Goal: Task Accomplishment & Management: Manage account settings

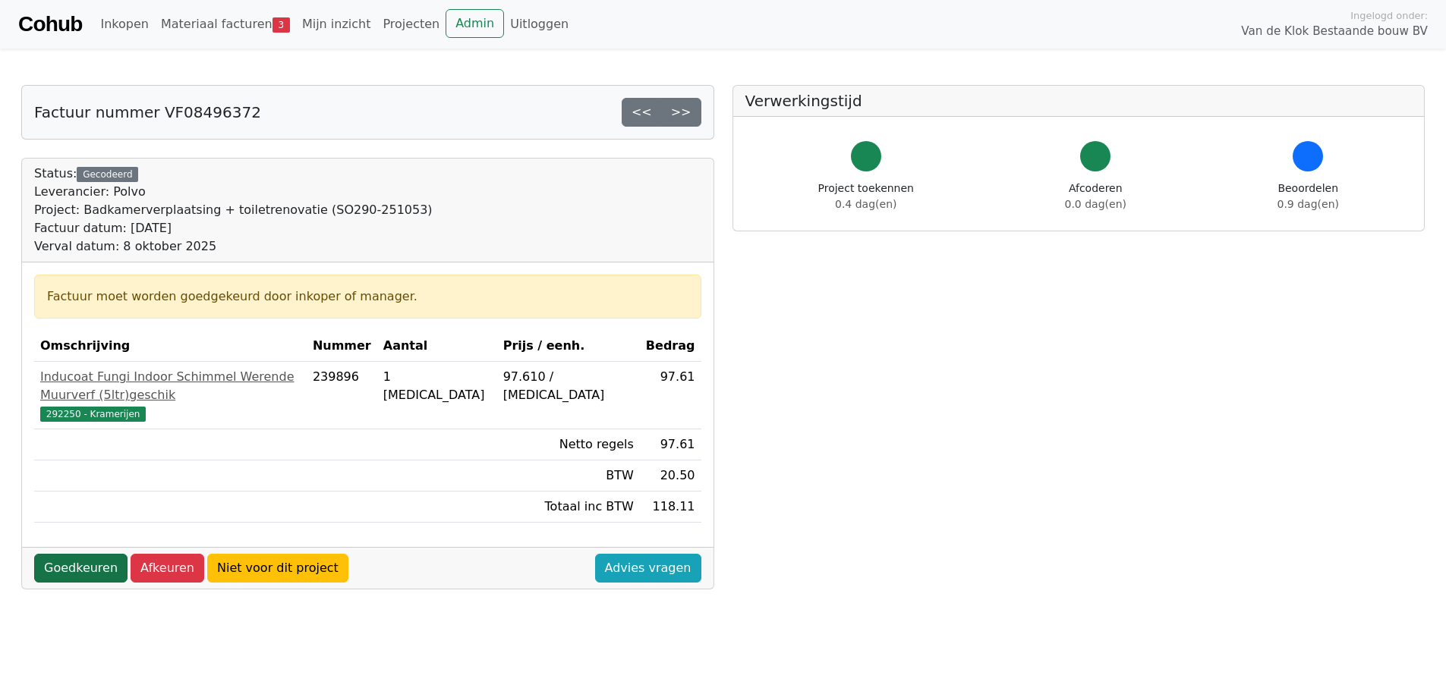
click at [68, 556] on link "Goedkeuren" at bounding box center [80, 568] width 93 height 29
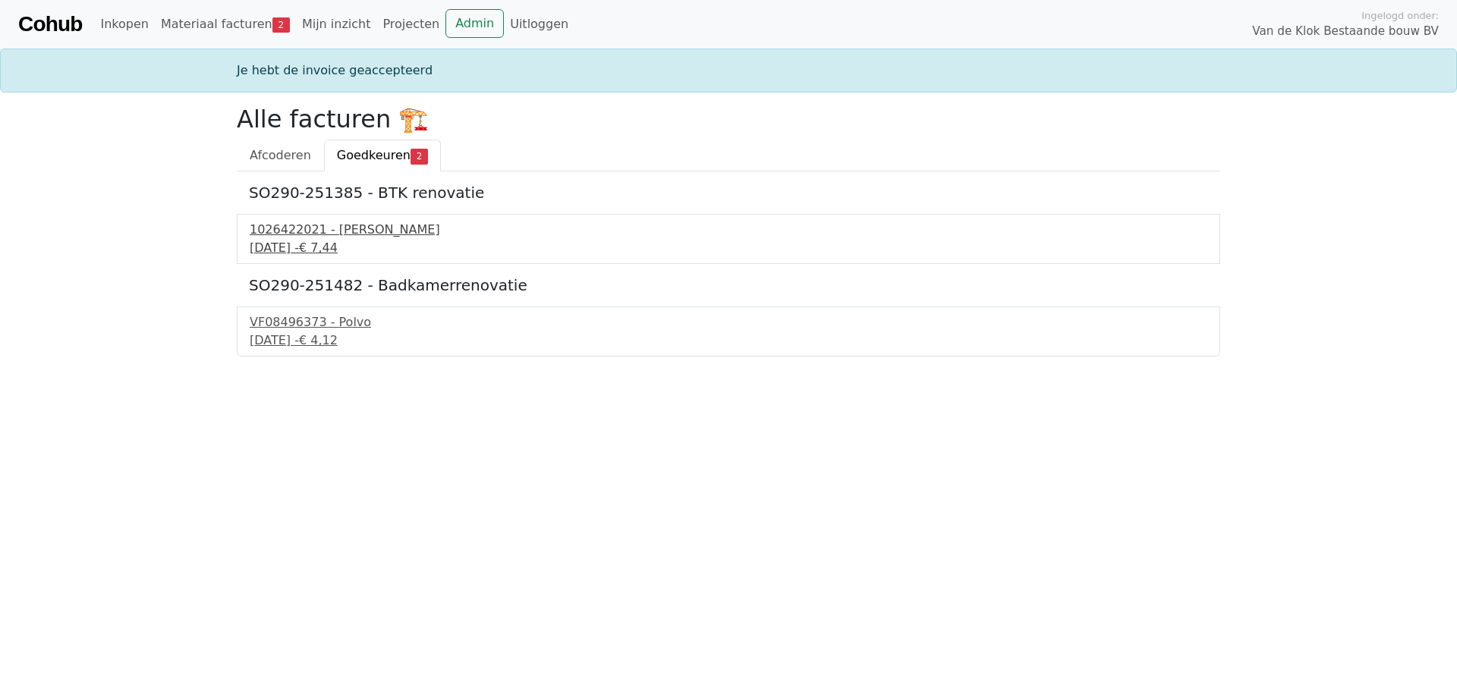
click at [370, 237] on div "1026422021 - Boels Verhuur" at bounding box center [729, 230] width 958 height 18
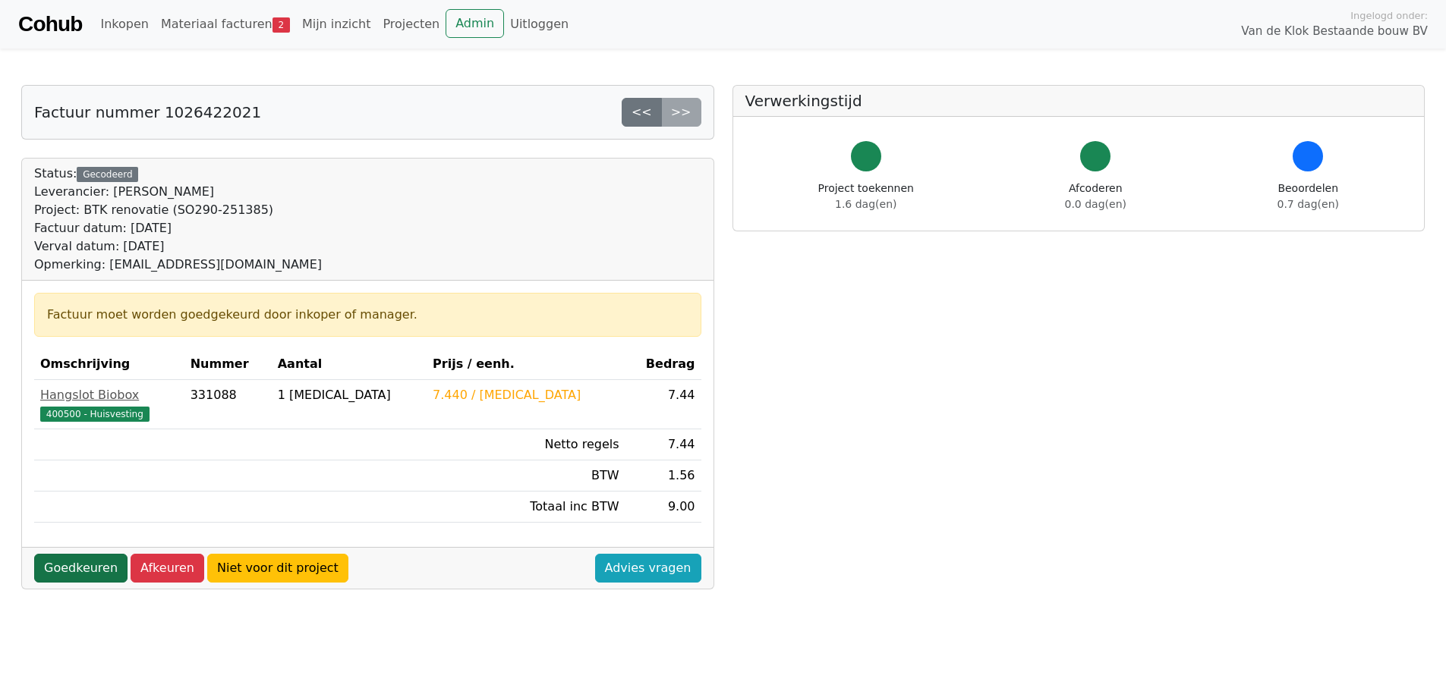
click at [74, 566] on link "Goedkeuren" at bounding box center [80, 568] width 93 height 29
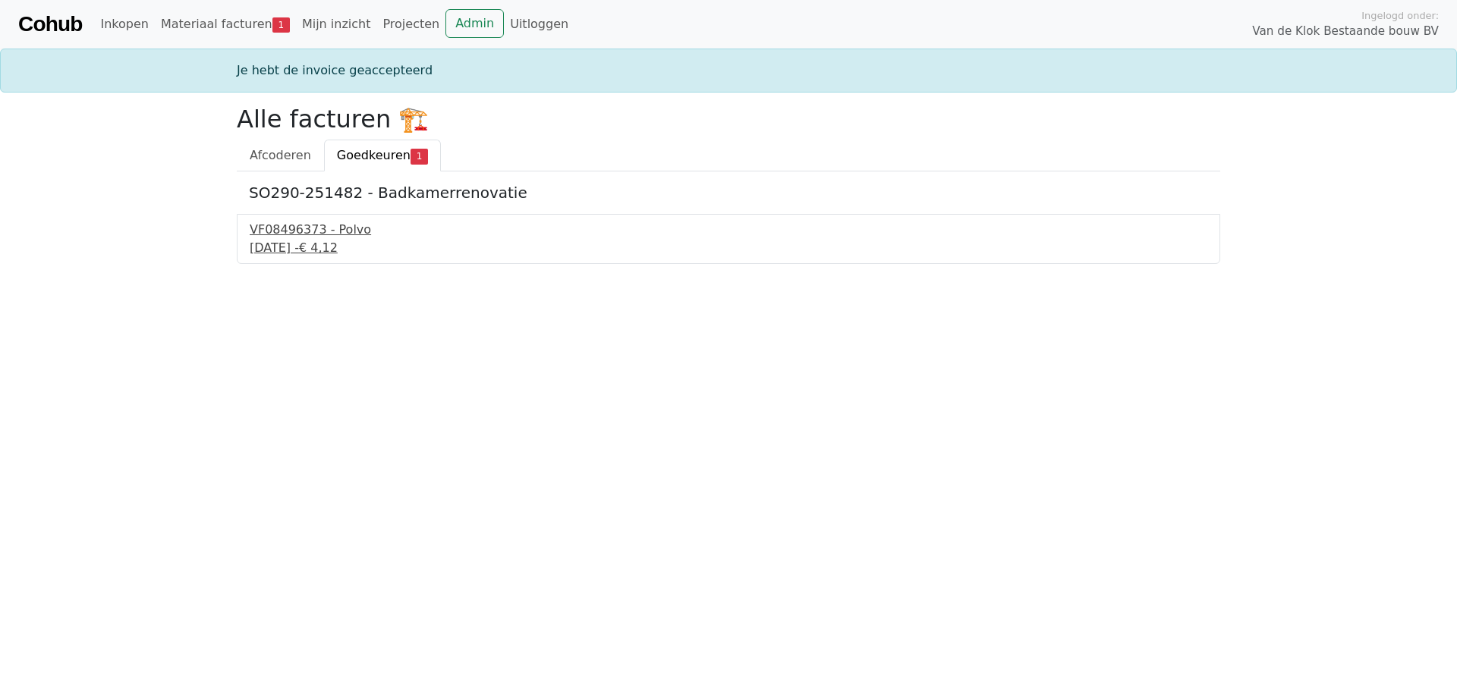
click at [368, 238] on div "VF08496373 - Polvo" at bounding box center [729, 230] width 958 height 18
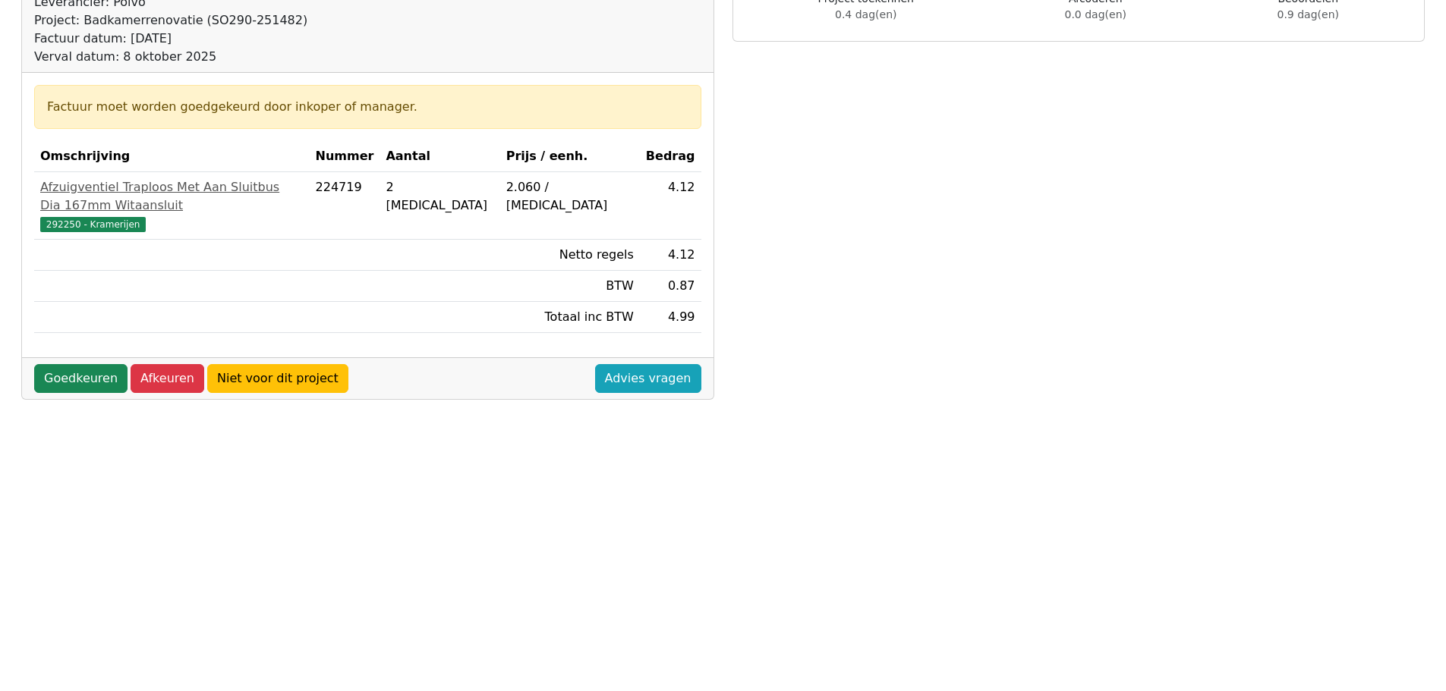
scroll to position [228, 0]
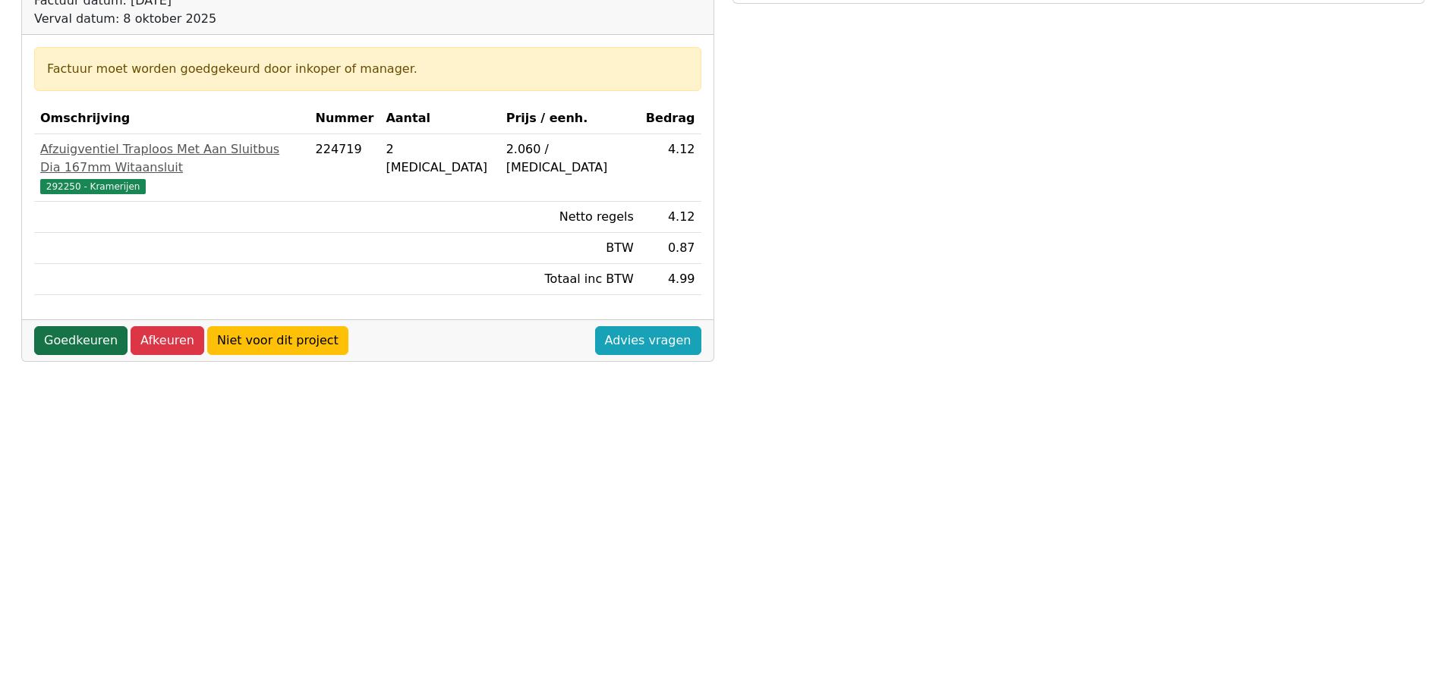
click at [85, 326] on link "Goedkeuren" at bounding box center [80, 340] width 93 height 29
